Goal: Find specific page/section: Find specific page/section

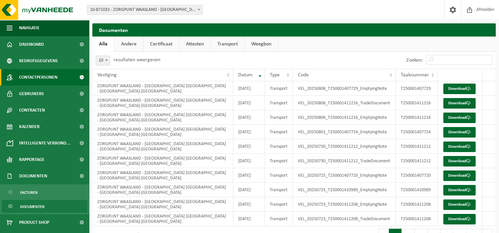
click at [36, 78] on span "Contactpersonen" at bounding box center [38, 77] width 38 height 16
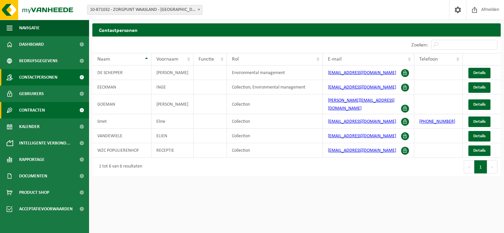
click at [29, 110] on span "Contracten" at bounding box center [32, 110] width 26 height 16
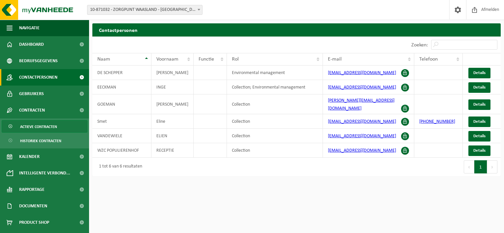
click at [30, 127] on span "Actieve contracten" at bounding box center [38, 127] width 37 height 13
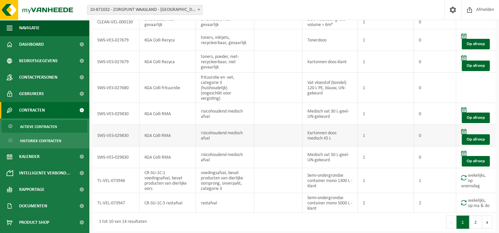
scroll to position [67, 0]
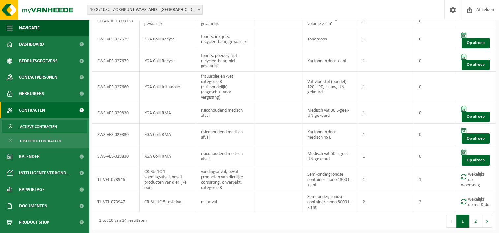
click at [200, 9] on span at bounding box center [199, 9] width 7 height 9
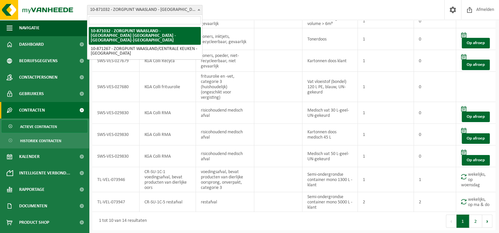
click at [199, 9] on b at bounding box center [199, 10] width 3 height 2
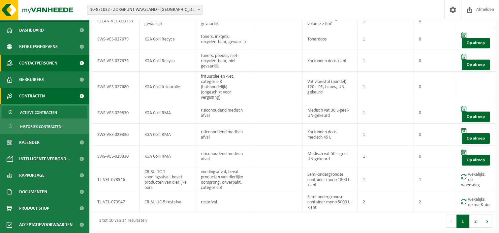
scroll to position [0, 0]
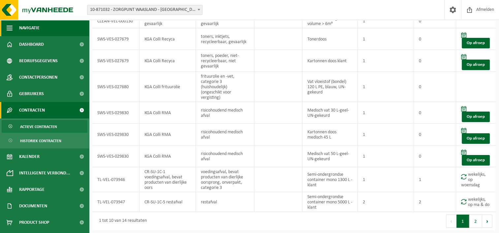
click at [9, 27] on span "button" at bounding box center [10, 28] width 6 height 16
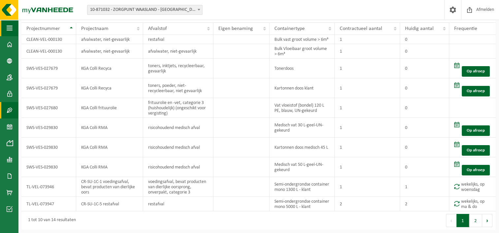
scroll to position [36, 0]
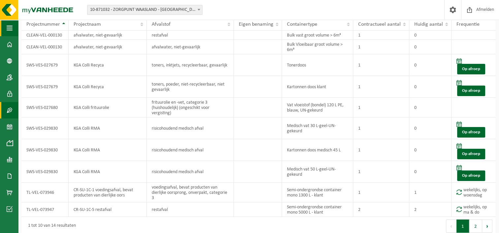
click at [11, 28] on span "button" at bounding box center [10, 28] width 6 height 16
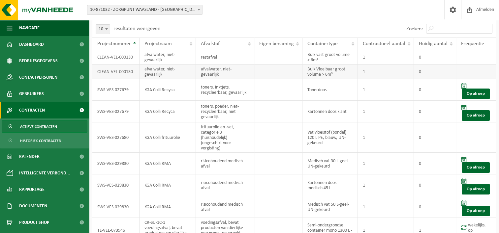
scroll to position [0, 0]
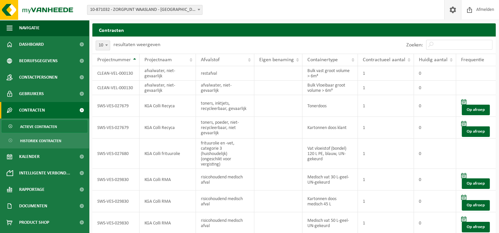
click at [450, 9] on span at bounding box center [453, 9] width 10 height 19
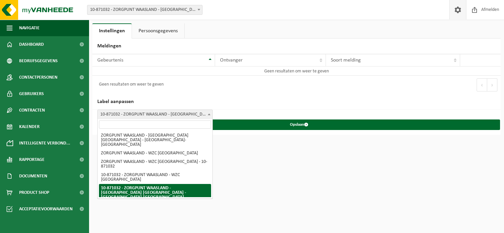
click at [173, 113] on span "10-871032 - ZORGPUNT WAASLAND - [GEOGRAPHIC_DATA] [GEOGRAPHIC_DATA] - [GEOGRAPH…" at bounding box center [155, 114] width 115 height 9
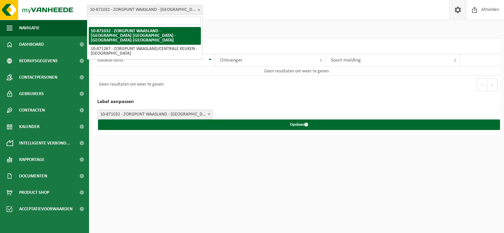
click at [200, 8] on span at bounding box center [199, 9] width 7 height 9
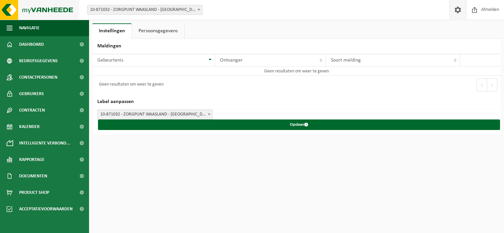
click at [50, 9] on img at bounding box center [39, 10] width 79 height 20
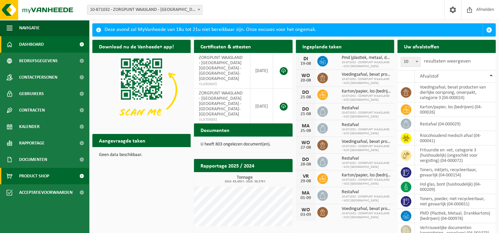
click at [81, 175] on span at bounding box center [81, 176] width 15 height 16
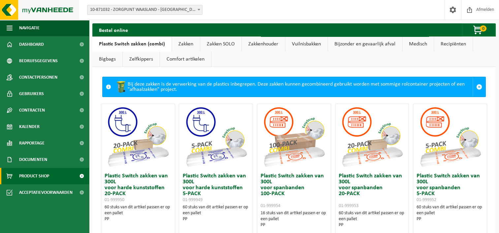
click at [20, 8] on img at bounding box center [39, 10] width 79 height 20
